Goal: Find specific page/section

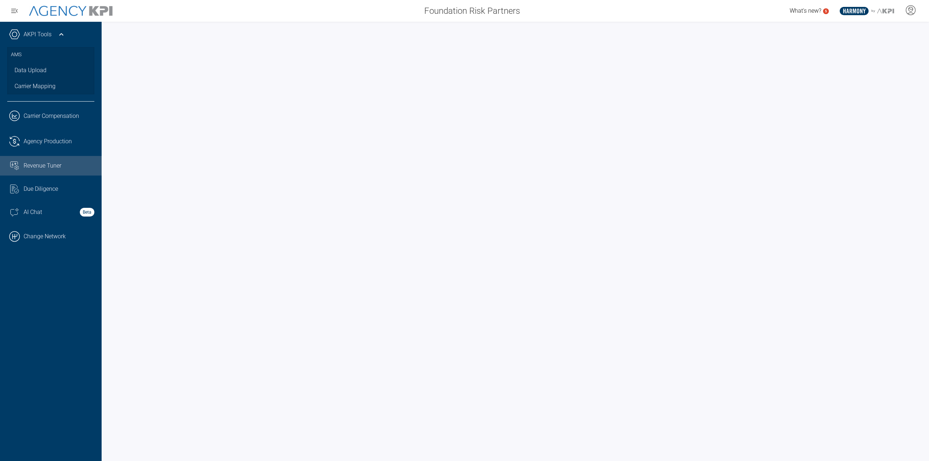
drag, startPoint x: 30, startPoint y: 237, endPoint x: 349, endPoint y: 1, distance: 397.5
click at [30, 237] on link ".cls-1{fill:none;stroke:#000;stroke-linecap:round;stroke-linejoin:round;stroke-…" at bounding box center [51, 237] width 102 height 22
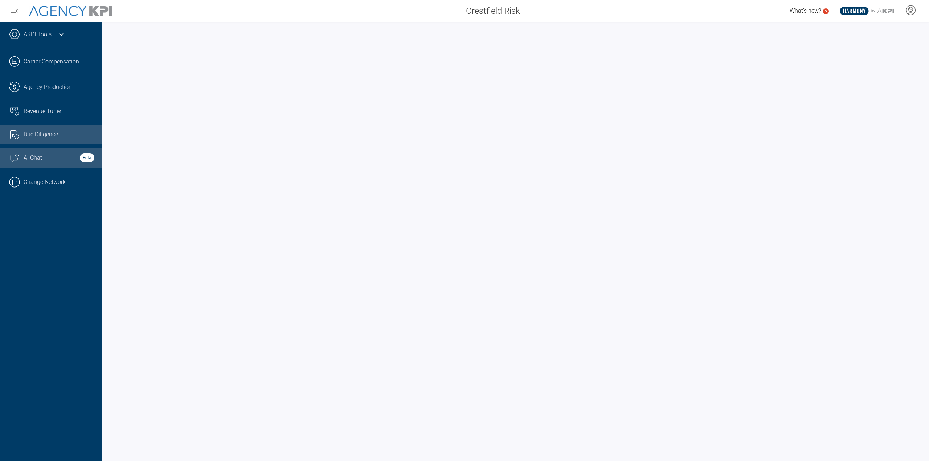
click at [33, 176] on link ".cls-1{fill:none;stroke:#000;stroke-linecap:round;stroke-linejoin:round;stroke-…" at bounding box center [51, 182] width 102 height 22
click at [60, 157] on div "AI Chat Beta" at bounding box center [59, 158] width 71 height 9
